Goal: Task Accomplishment & Management: Use online tool/utility

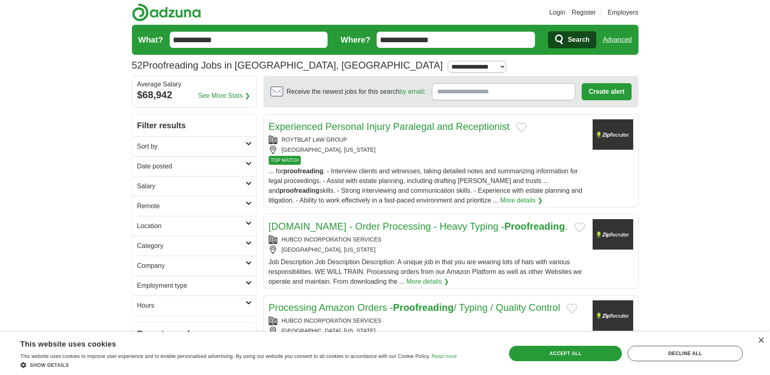
click at [427, 287] on link "More details ❯" at bounding box center [428, 282] width 43 height 10
click at [597, 351] on div "Accept all" at bounding box center [565, 353] width 113 height 15
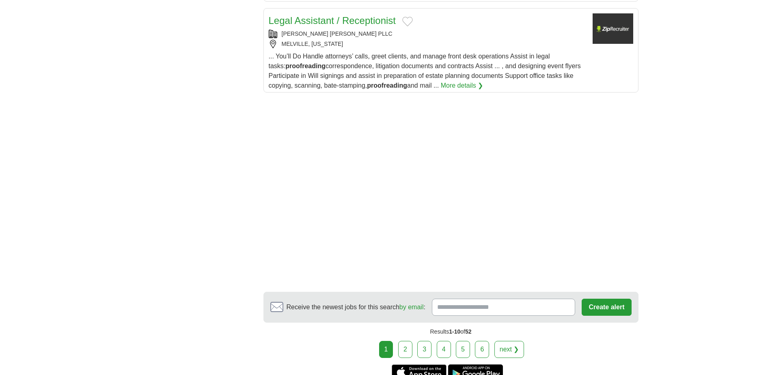
scroll to position [951, 0]
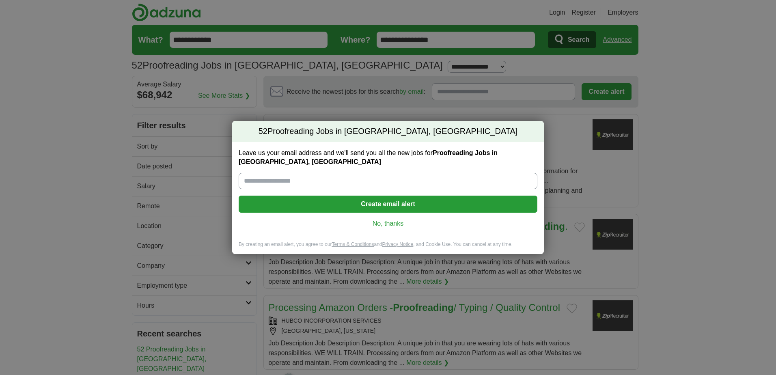
click at [396, 223] on link "No, thanks" at bounding box center [388, 223] width 286 height 9
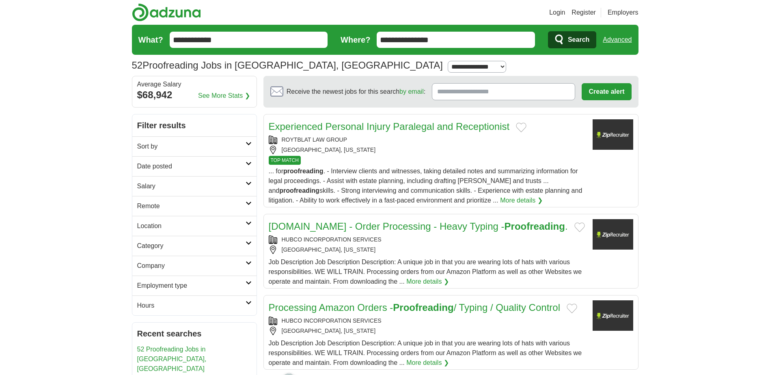
click at [247, 202] on icon at bounding box center [249, 203] width 6 height 4
click at [221, 227] on div "Remote jobs" at bounding box center [194, 225] width 124 height 19
click at [151, 229] on link "Remote jobs" at bounding box center [155, 225] width 37 height 7
